Goal: Task Accomplishment & Management: Manage account settings

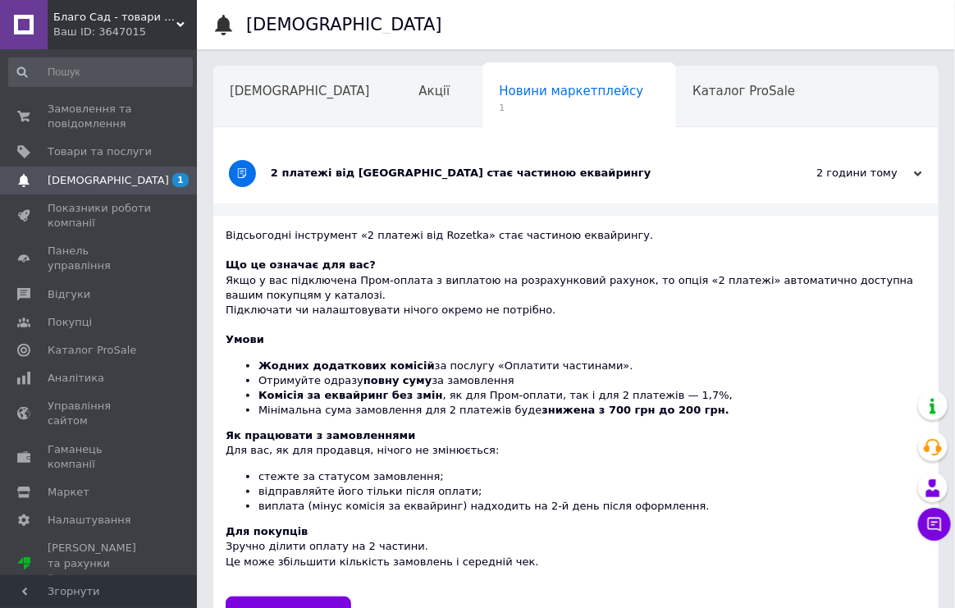
scroll to position [0, 87]
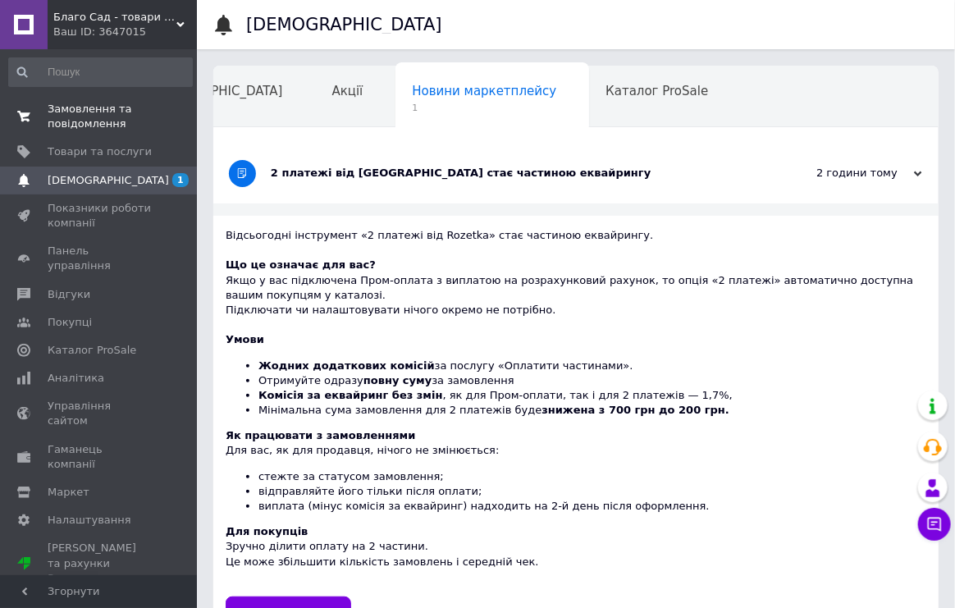
click at [111, 125] on span "Замовлення та повідомлення" at bounding box center [100, 117] width 104 height 30
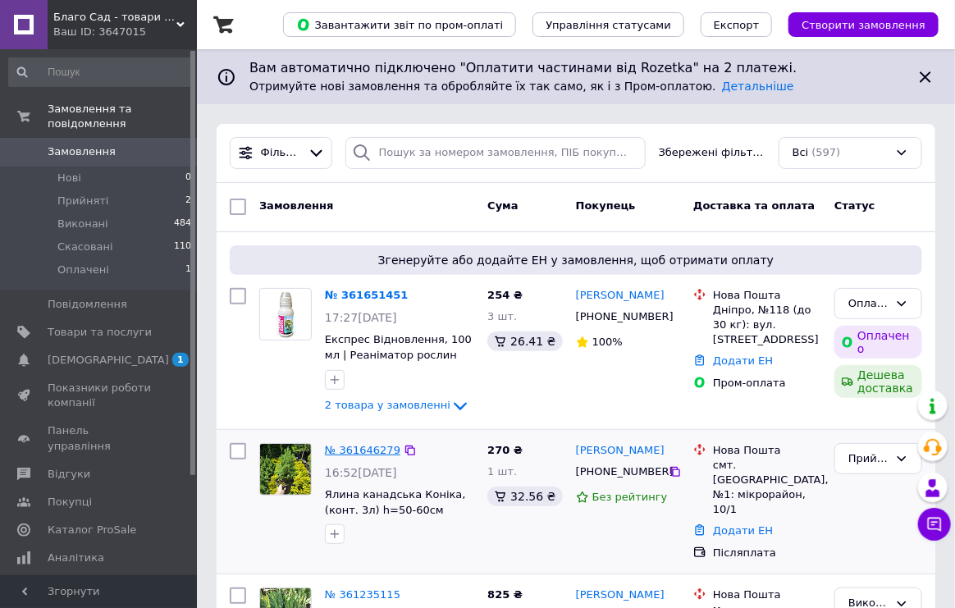
click at [365, 451] on link "№ 361646279" at bounding box center [362, 450] width 75 height 12
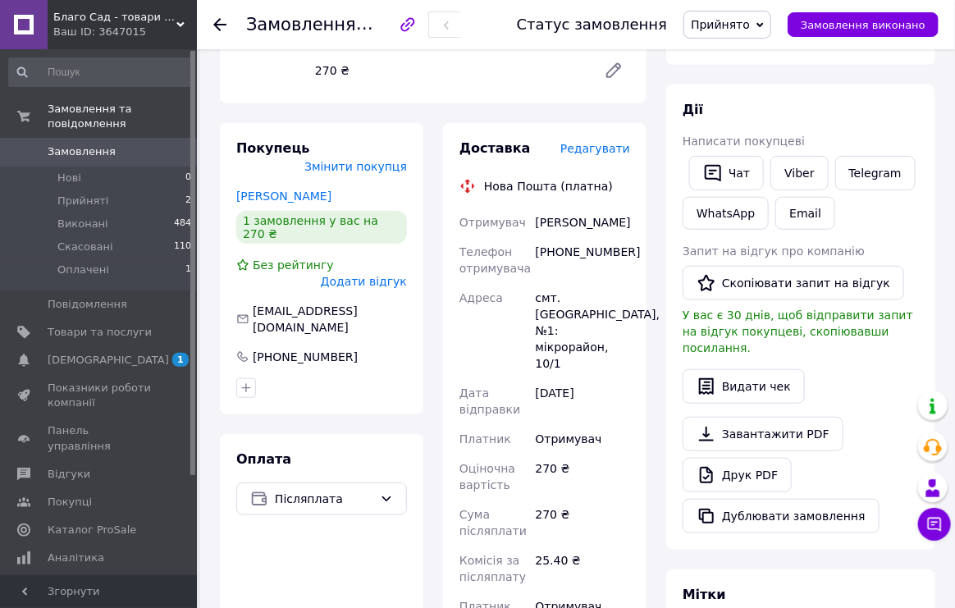
scroll to position [243, 0]
click at [780, 418] on link "Завантажити PDF" at bounding box center [763, 435] width 161 height 34
click at [812, 171] on link "Viber" at bounding box center [799, 174] width 57 height 34
click at [739, 172] on button "Чат" at bounding box center [726, 174] width 75 height 34
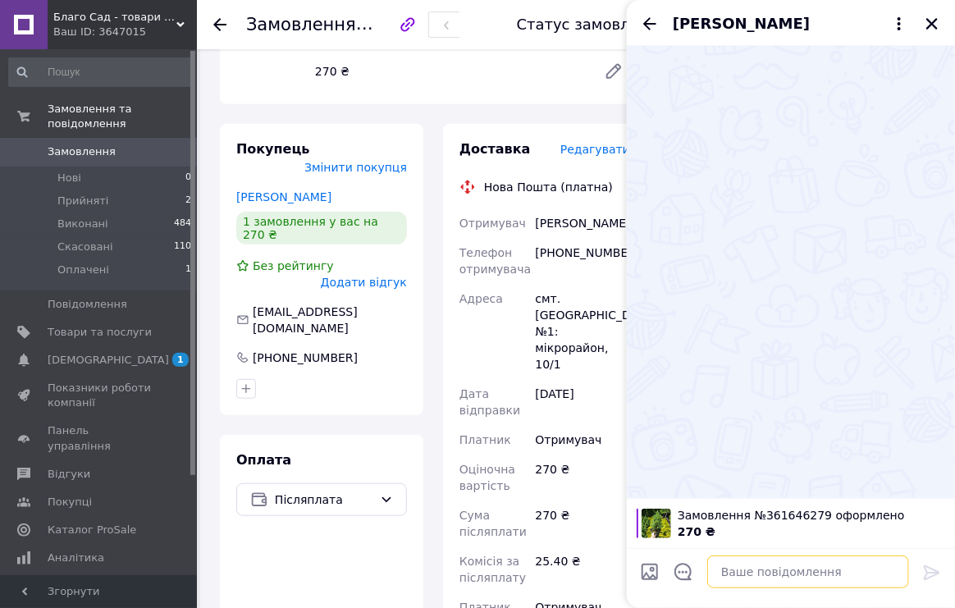
click at [788, 574] on textarea at bounding box center [808, 572] width 202 height 33
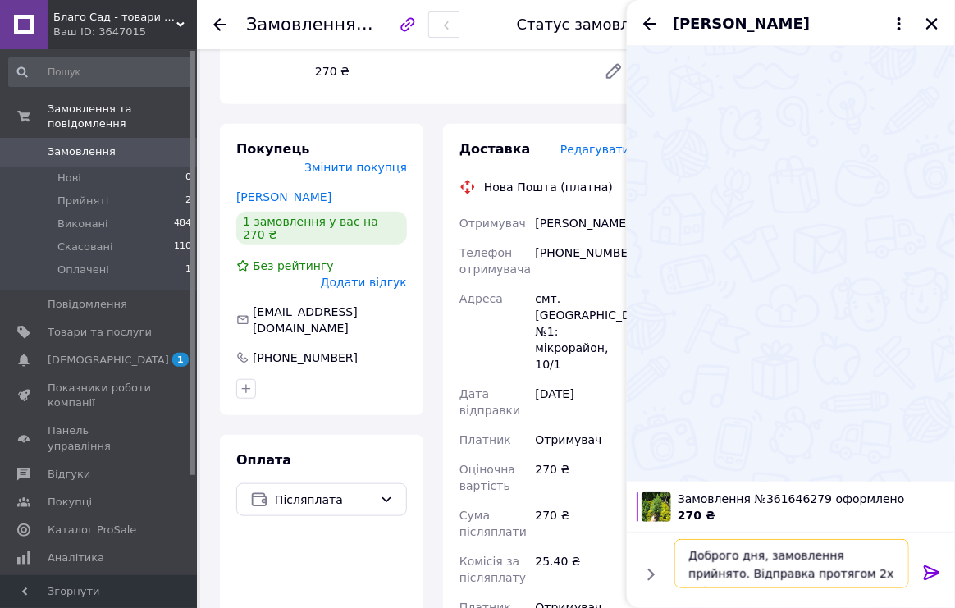
type textarea "Доброго дня, замовлення прийнято. Відправка протягом 2х днів"
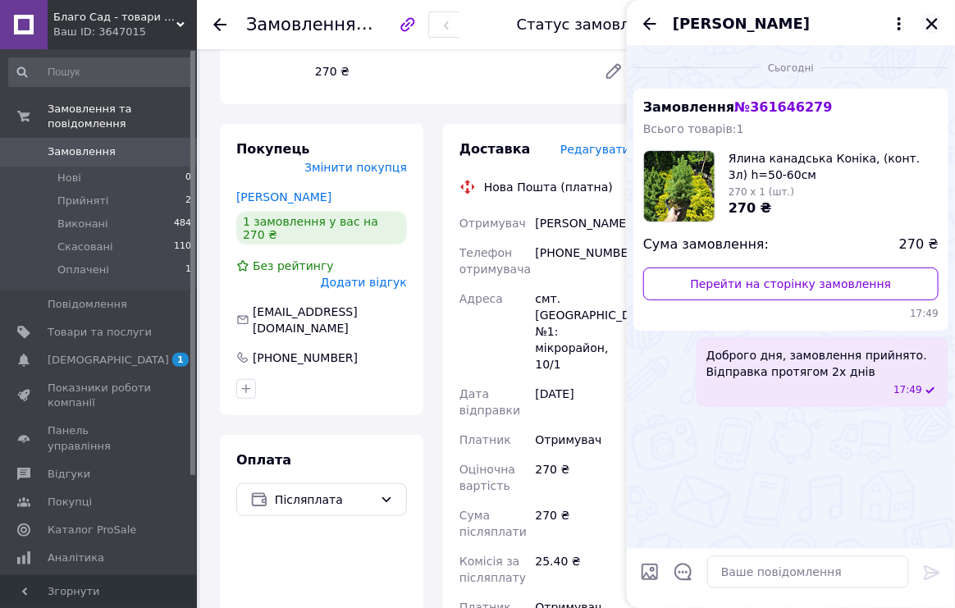
click at [933, 18] on icon "Закрити" at bounding box center [932, 23] width 15 height 15
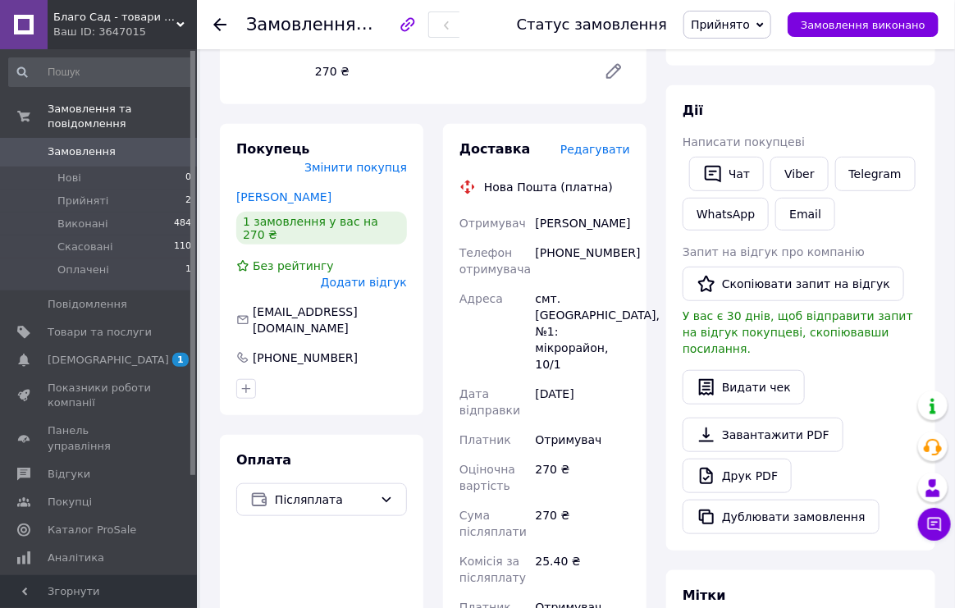
click at [217, 26] on use at bounding box center [219, 24] width 13 height 13
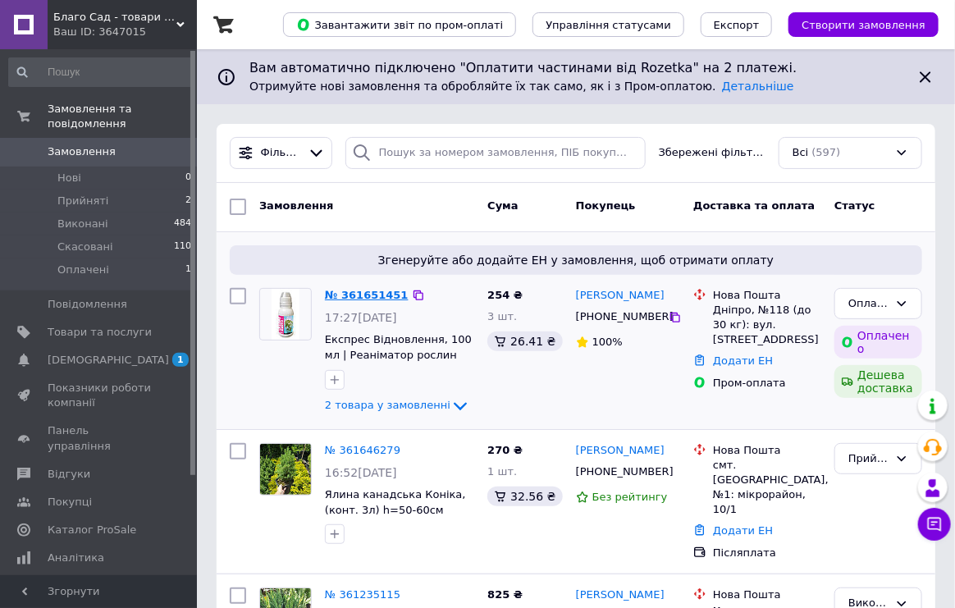
click at [344, 291] on link "№ 361651451" at bounding box center [367, 295] width 84 height 12
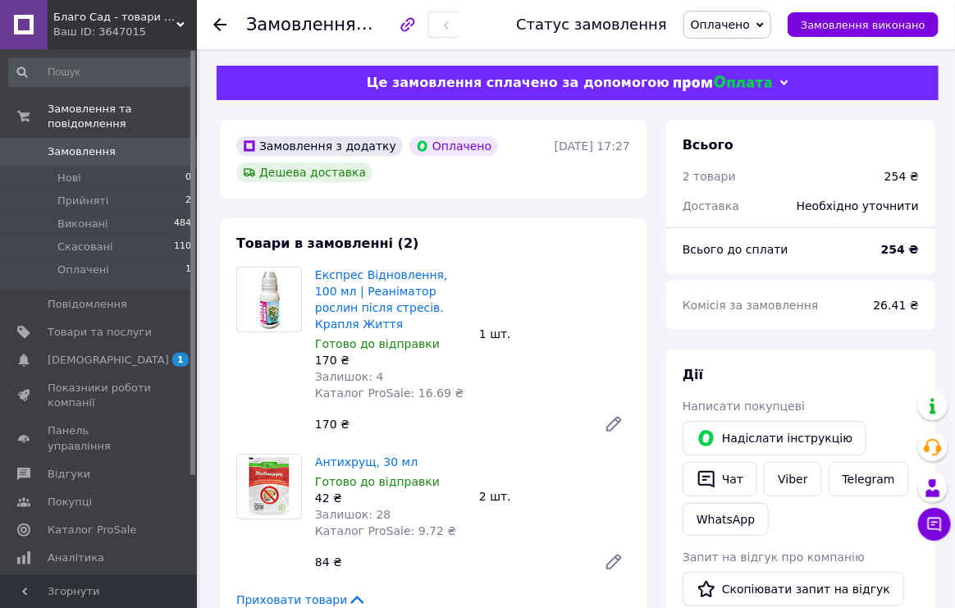
click at [764, 25] on icon at bounding box center [760, 24] width 7 height 5
click at [760, 53] on li "Прийнято" at bounding box center [727, 57] width 86 height 25
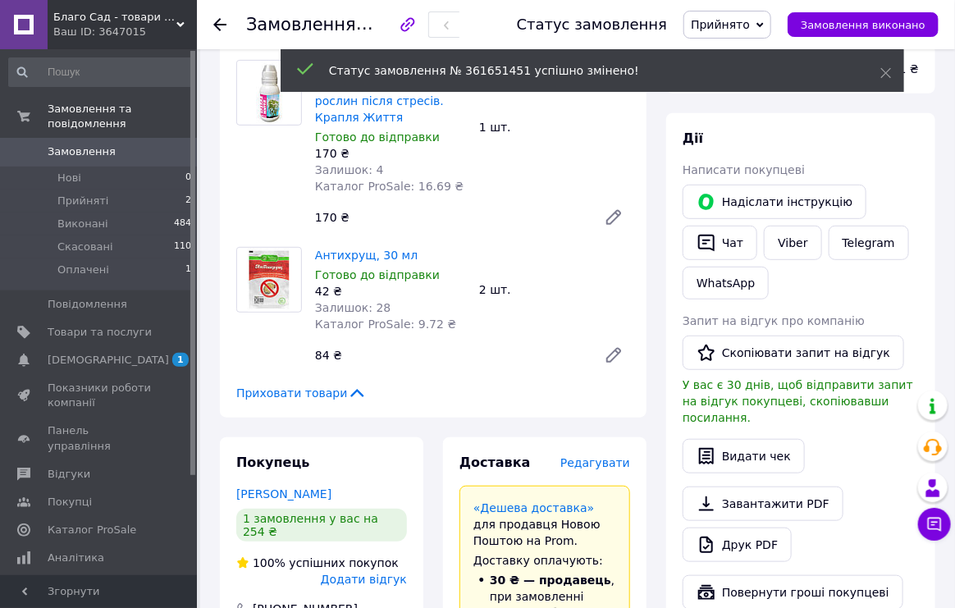
scroll to position [208, 0]
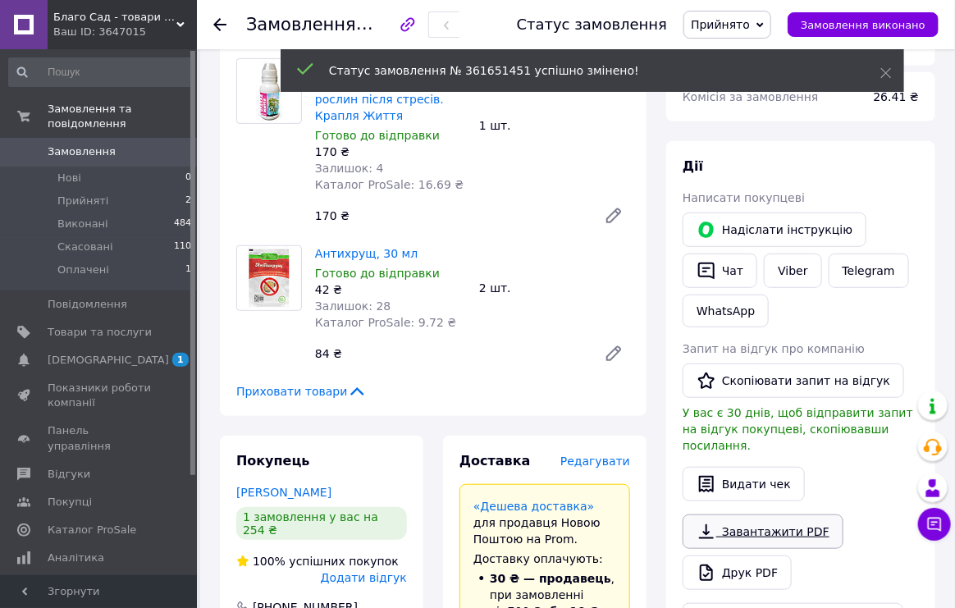
click at [765, 515] on link "Завантажити PDF" at bounding box center [763, 532] width 161 height 34
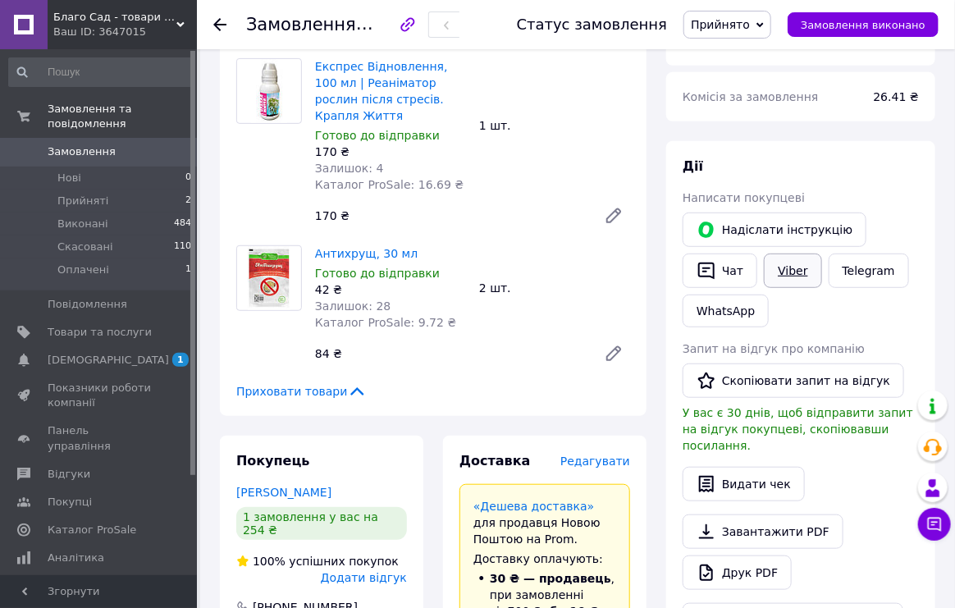
click at [785, 279] on link "Viber" at bounding box center [792, 271] width 57 height 34
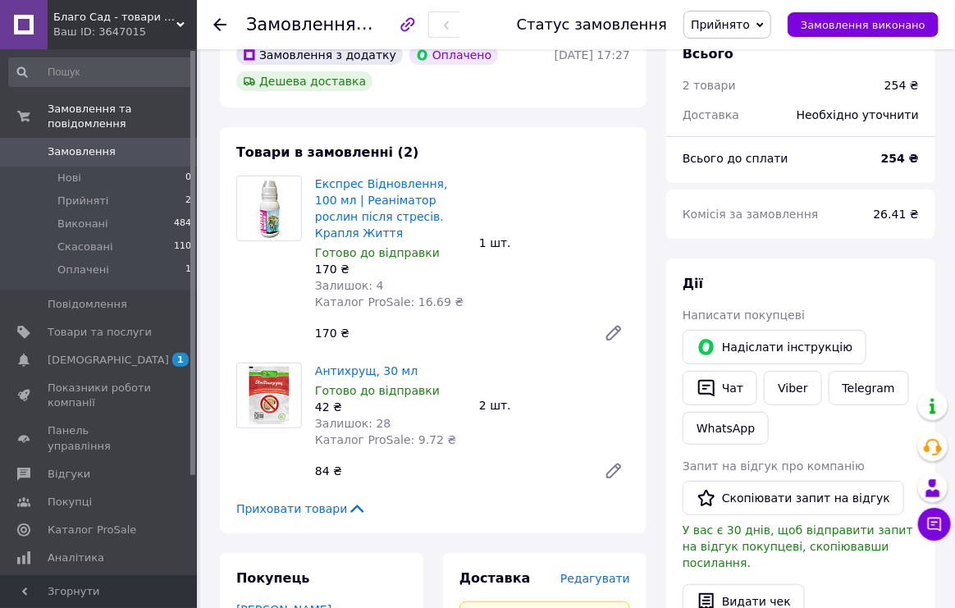
scroll to position [90, 0]
click at [215, 18] on icon at bounding box center [219, 24] width 13 height 13
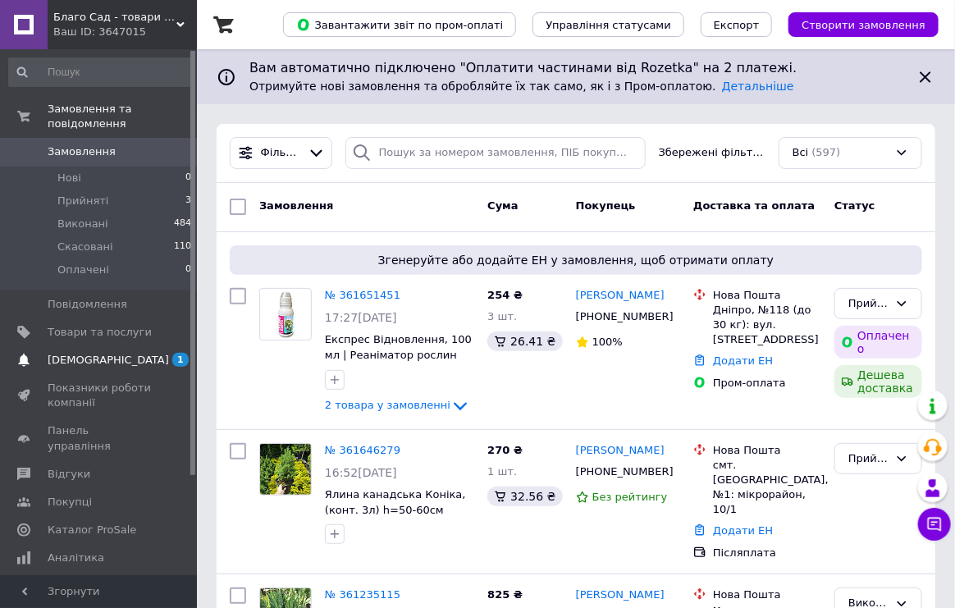
click at [105, 353] on span "[DEMOGRAPHIC_DATA]" at bounding box center [108, 360] width 121 height 15
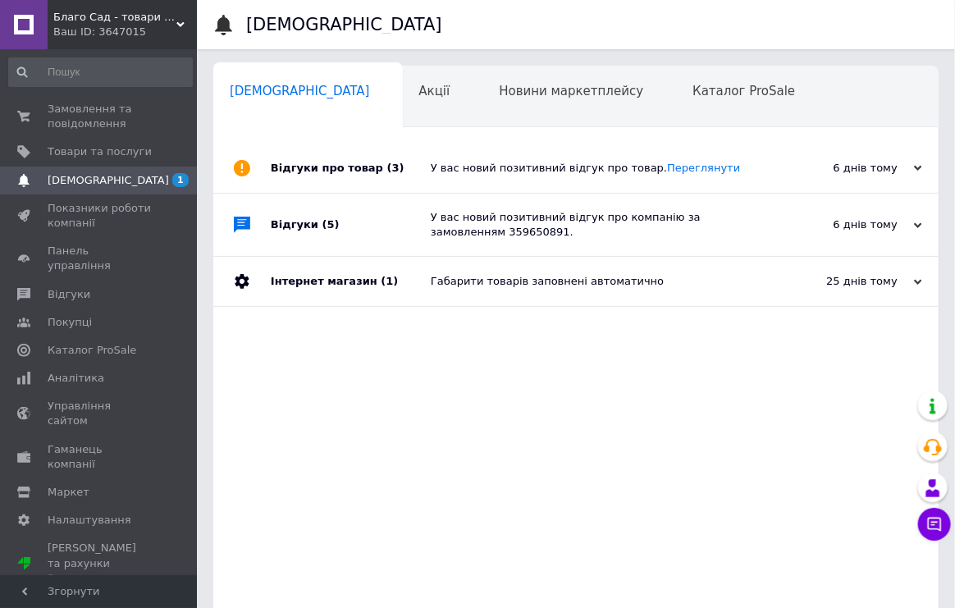
scroll to position [0, 7]
click at [525, 89] on span "Новини маркетплейсу" at bounding box center [564, 91] width 144 height 15
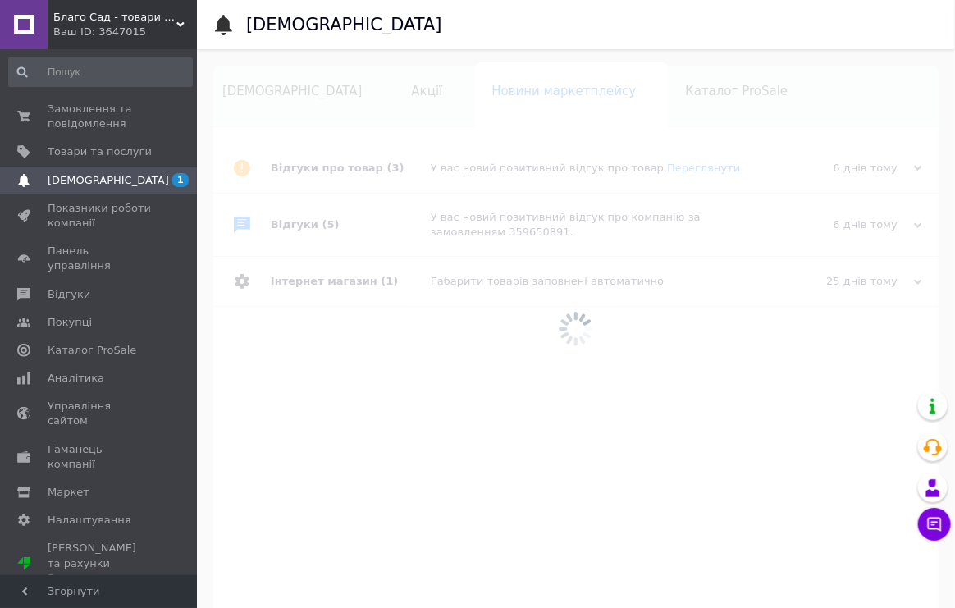
scroll to position [0, 87]
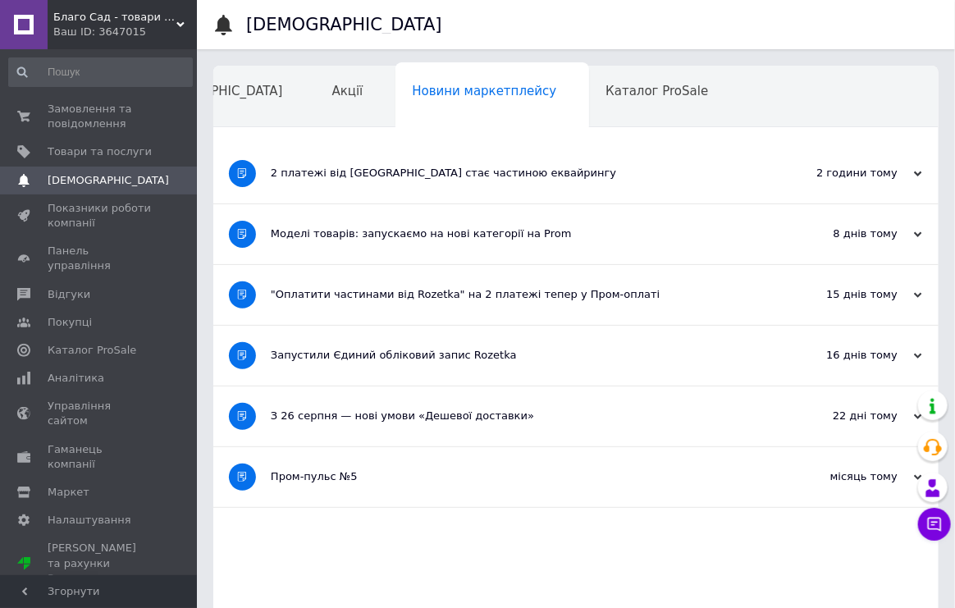
click at [547, 167] on div "2 платежі від [GEOGRAPHIC_DATA] стає частиною еквайрингу" at bounding box center [514, 173] width 487 height 15
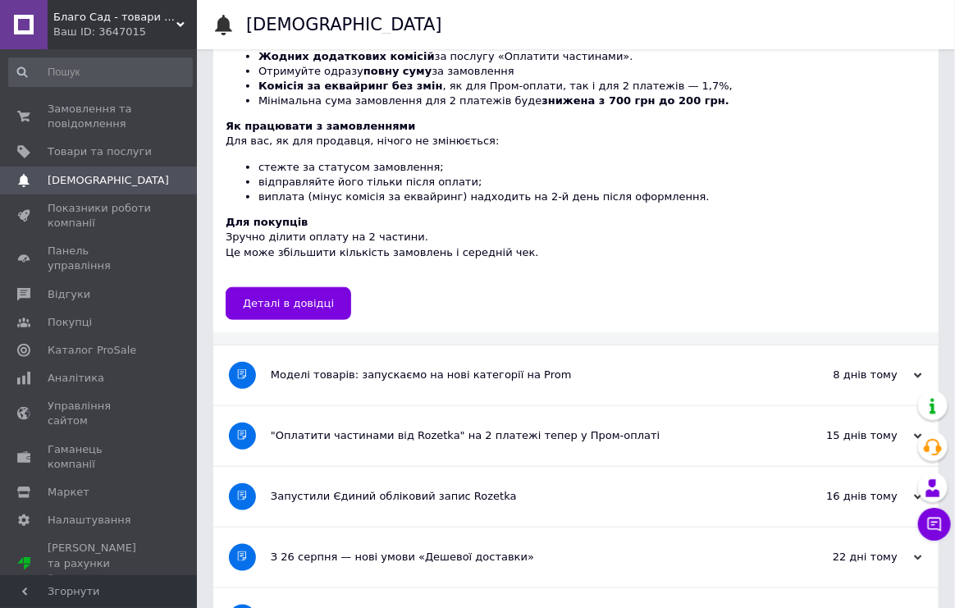
scroll to position [0, 0]
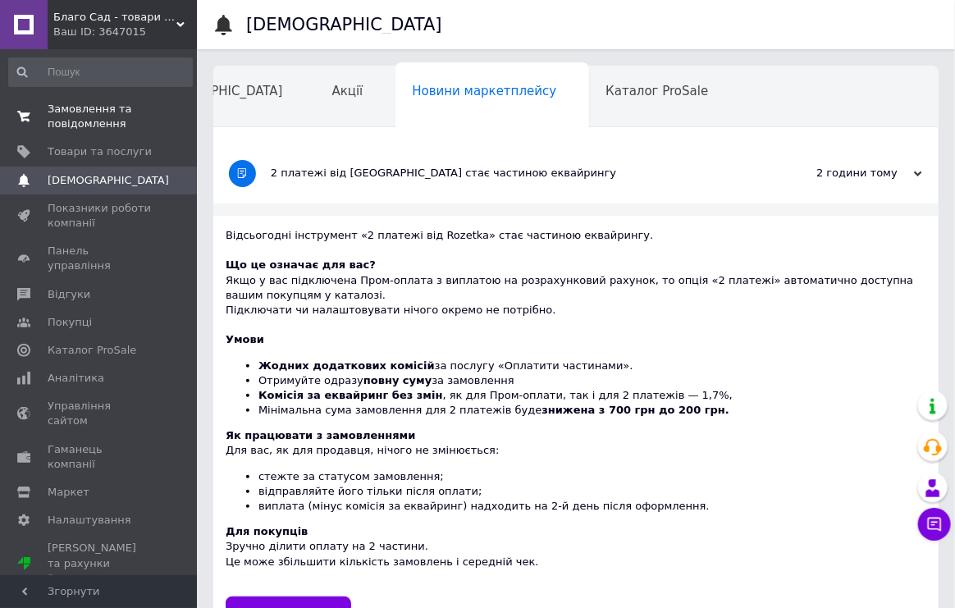
click at [98, 111] on span "Замовлення та повідомлення" at bounding box center [100, 117] width 104 height 30
